Goal: Information Seeking & Learning: Learn about a topic

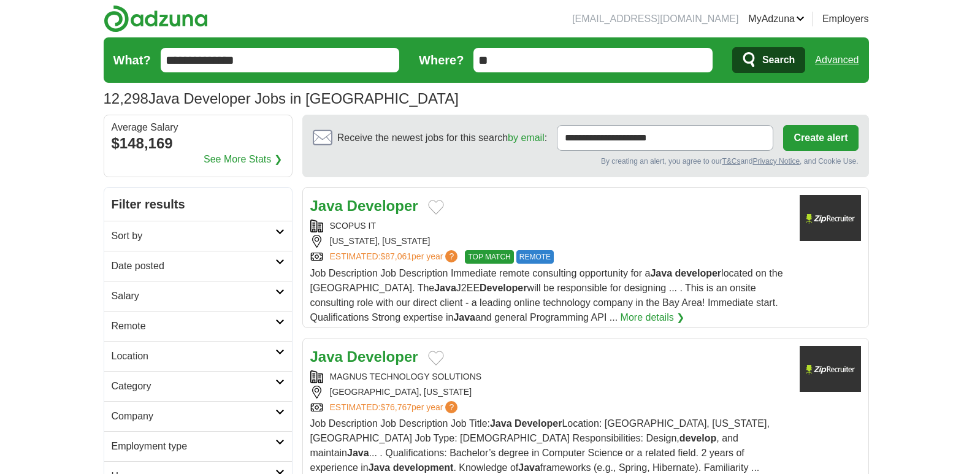
click at [127, 266] on h2 "Date posted" at bounding box center [194, 266] width 164 height 15
click at [133, 311] on link "Last 3 days" at bounding box center [198, 312] width 173 height 15
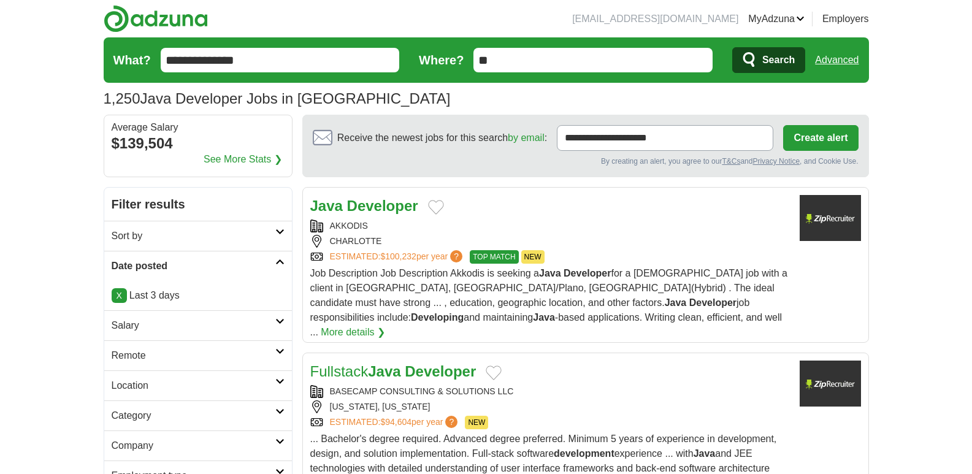
click at [122, 291] on link "X" at bounding box center [119, 295] width 15 height 15
click at [124, 295] on link "X" at bounding box center [119, 295] width 15 height 15
click at [127, 352] on h2 "Remote" at bounding box center [194, 355] width 164 height 15
click at [128, 383] on link "Remote jobs" at bounding box center [139, 385] width 55 height 10
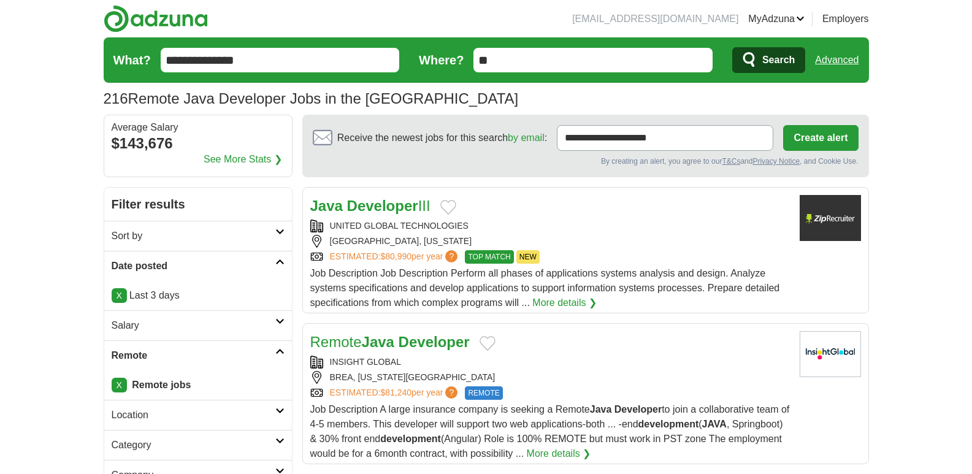
click at [119, 292] on link "X" at bounding box center [119, 295] width 15 height 15
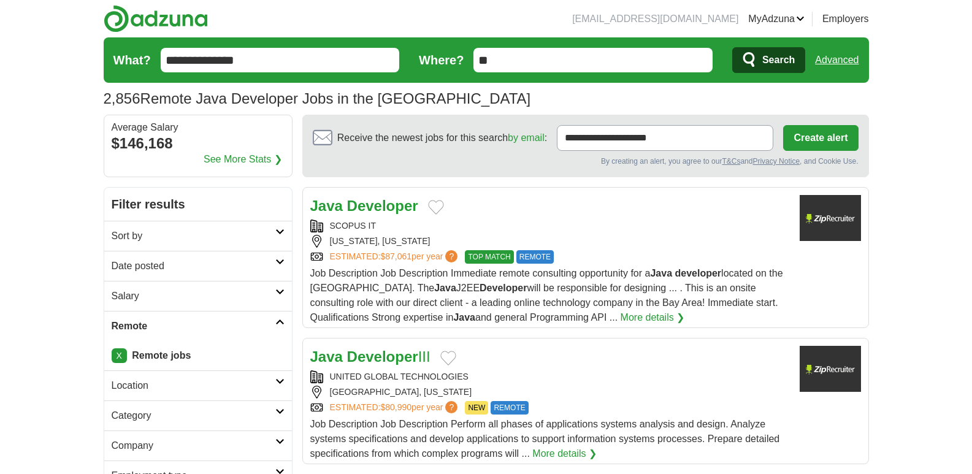
click at [147, 270] on h2 "Date posted" at bounding box center [194, 266] width 164 height 15
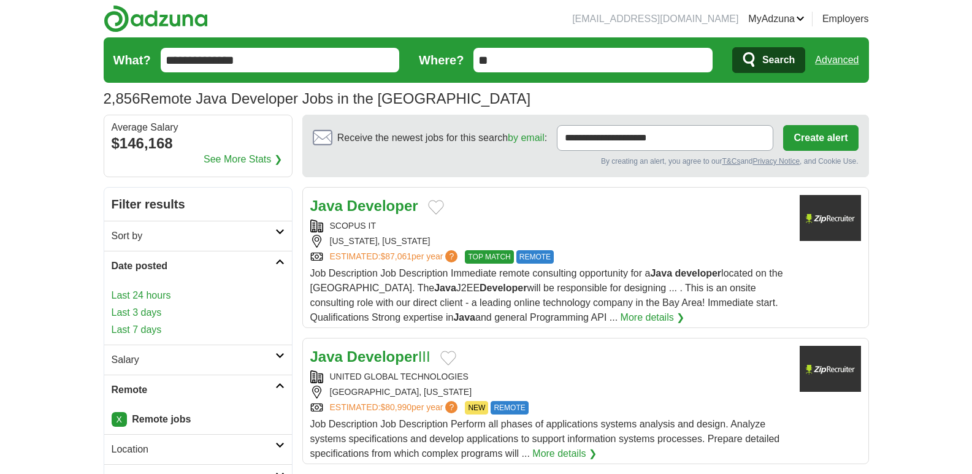
click at [127, 300] on link "Last 24 hours" at bounding box center [198, 295] width 173 height 15
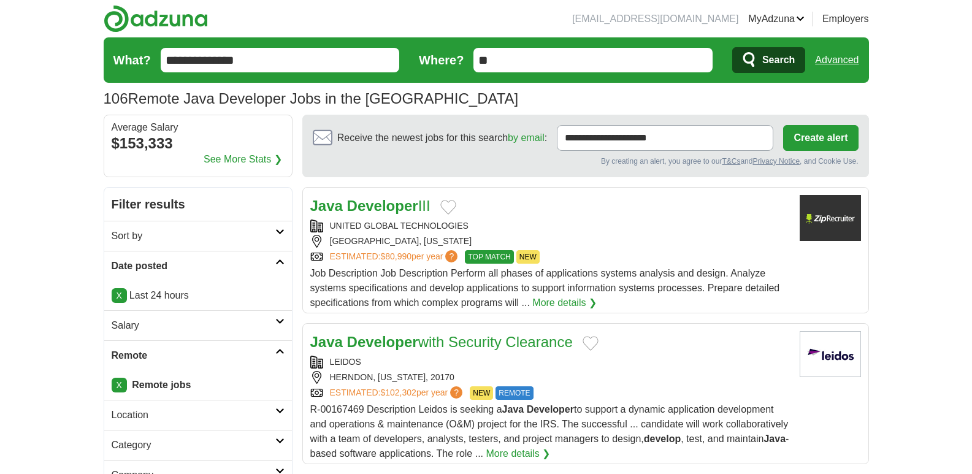
click at [126, 321] on h2 "Salary" at bounding box center [194, 325] width 164 height 15
click at [153, 361] on select "**********" at bounding box center [198, 361] width 173 height 26
select select "******"
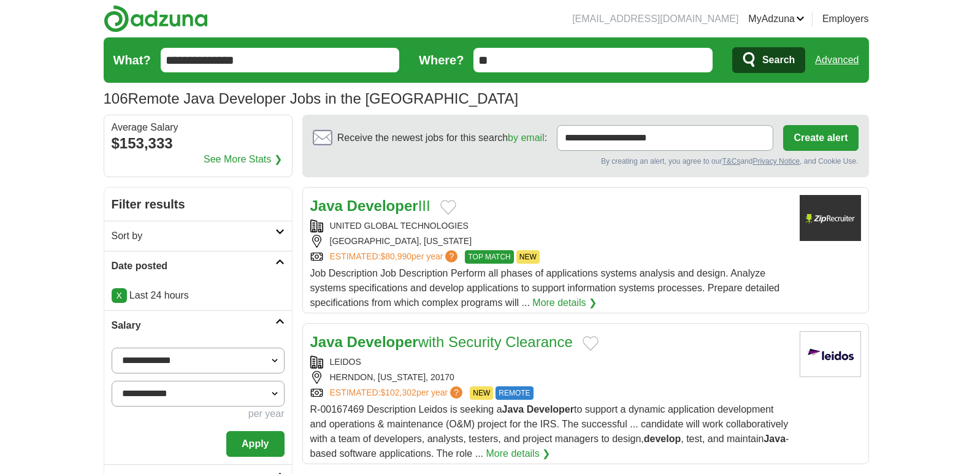
click at [254, 437] on button "Apply" at bounding box center [255, 444] width 58 height 26
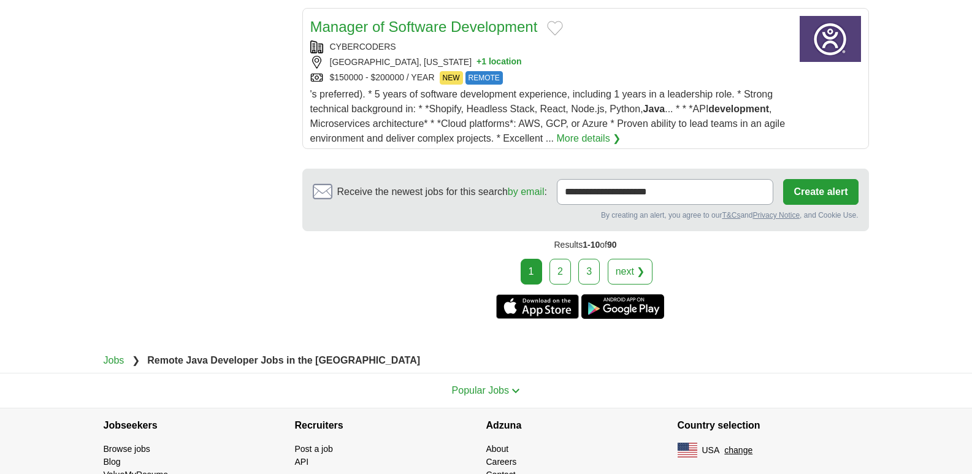
scroll to position [1500, 0]
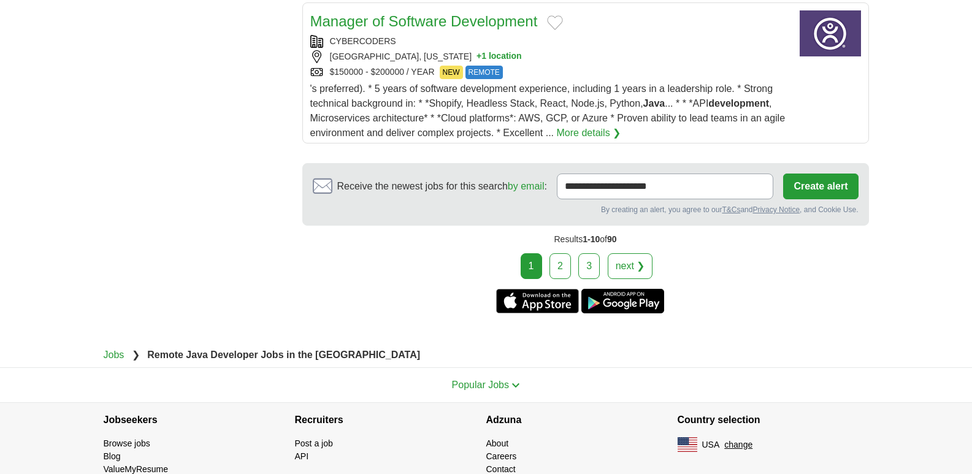
click at [563, 267] on link "2" at bounding box center [559, 266] width 21 height 26
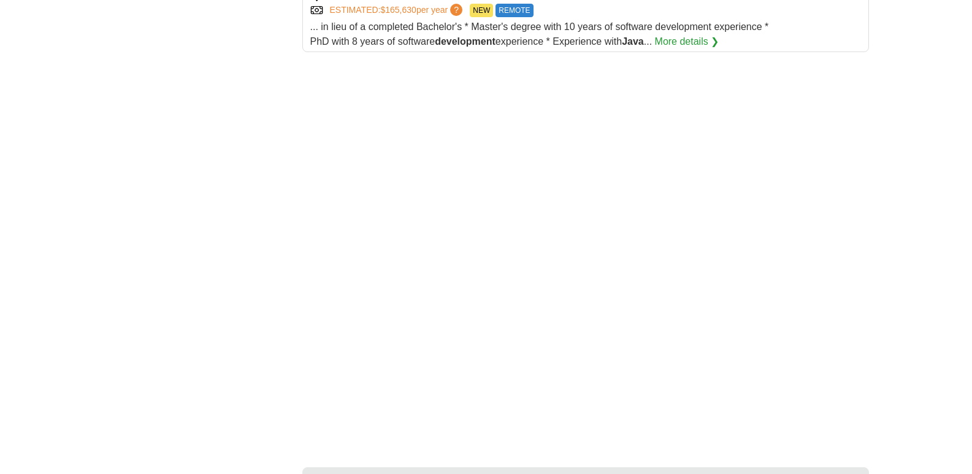
scroll to position [1667, 0]
